Goal: Check status: Check status

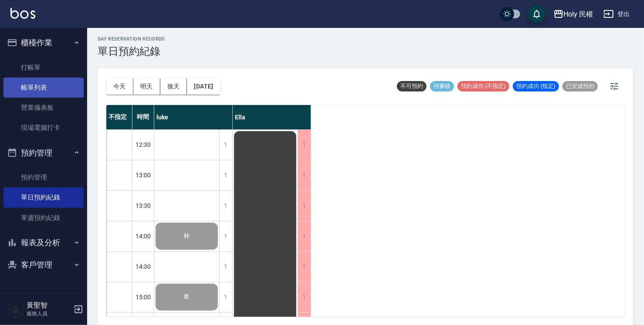
scroll to position [307, 0]
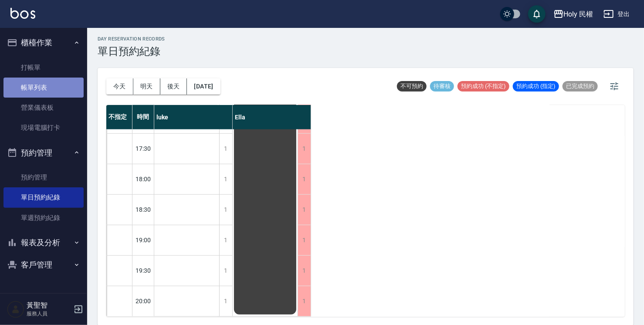
click at [13, 78] on link "帳單列表" at bounding box center [43, 88] width 80 height 20
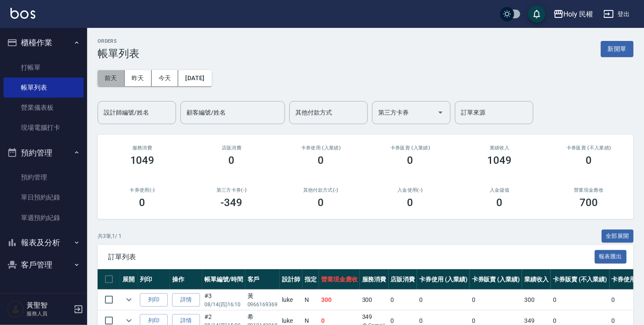
click at [113, 86] on button "前天" at bounding box center [111, 78] width 27 height 16
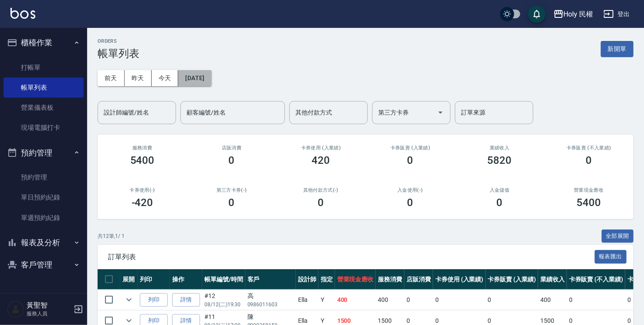
click at [206, 82] on button "[DATE]" at bounding box center [194, 78] width 33 height 16
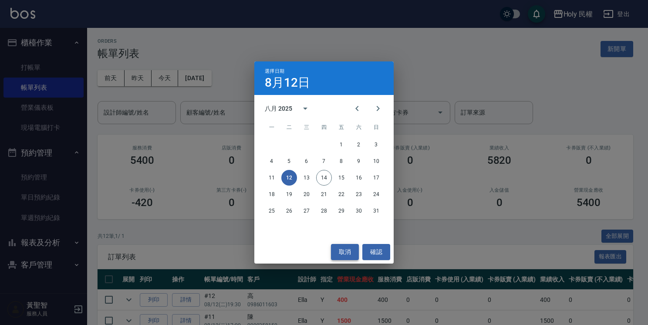
click at [340, 250] on button "取消" at bounding box center [345, 252] width 28 height 16
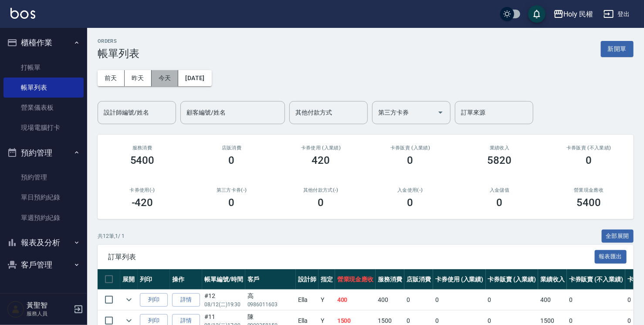
click at [161, 76] on button "今天" at bounding box center [165, 78] width 27 height 16
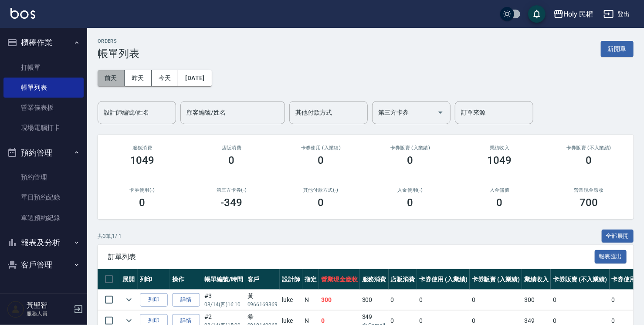
click at [110, 74] on button "前天" at bounding box center [111, 78] width 27 height 16
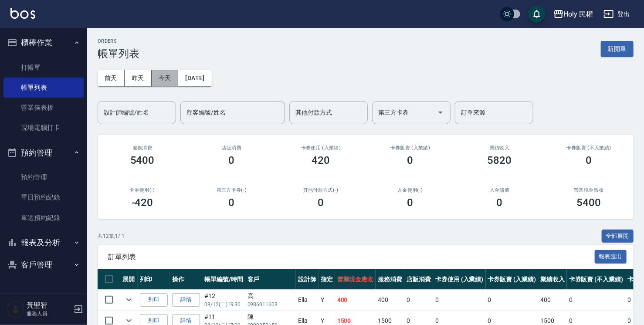
click at [173, 76] on button "今天" at bounding box center [165, 78] width 27 height 16
